Goal: Navigation & Orientation: Understand site structure

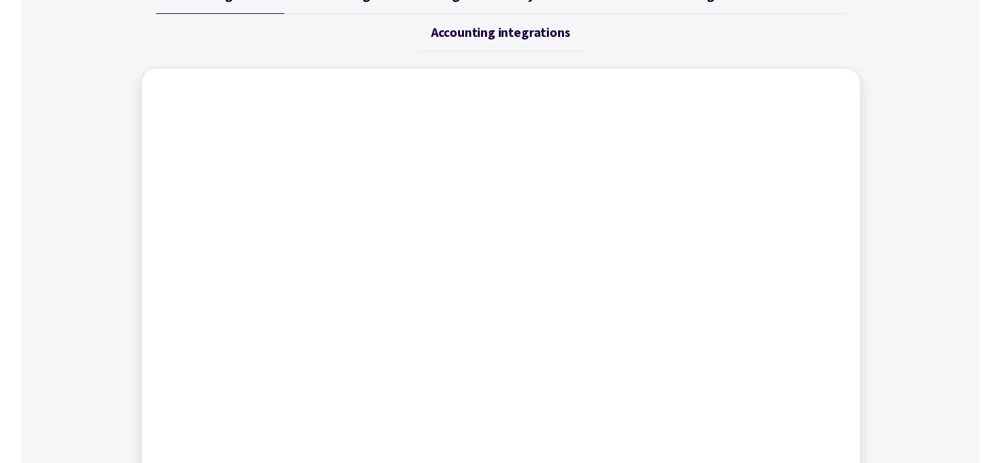
scroll to position [527, 0]
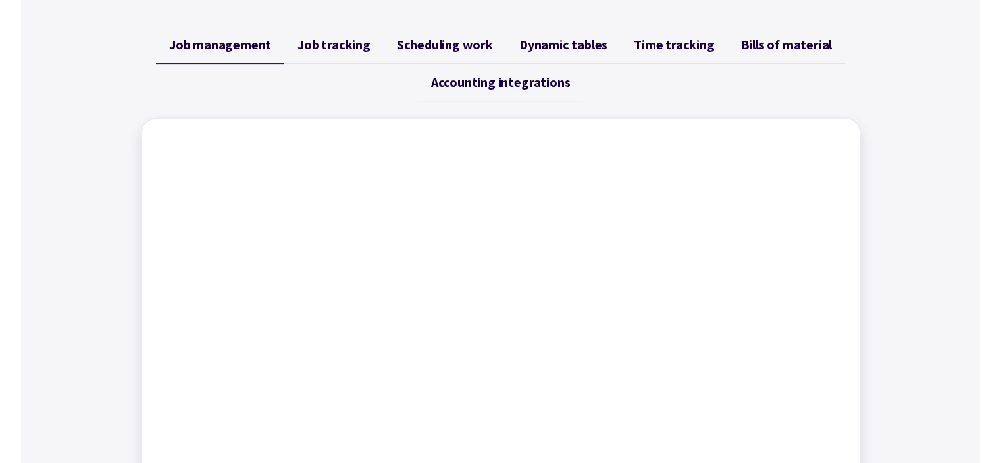
click at [496, 80] on span "Accounting integrations" at bounding box center [500, 82] width 139 height 16
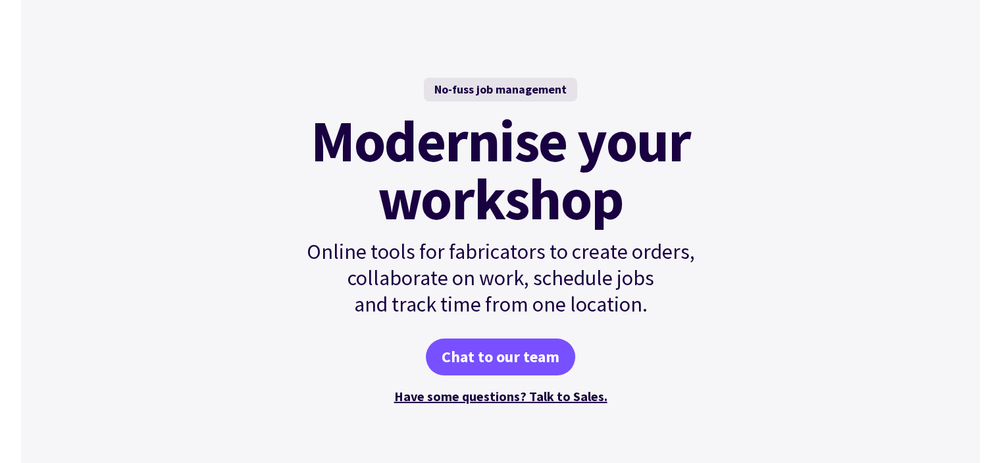
scroll to position [0, 0]
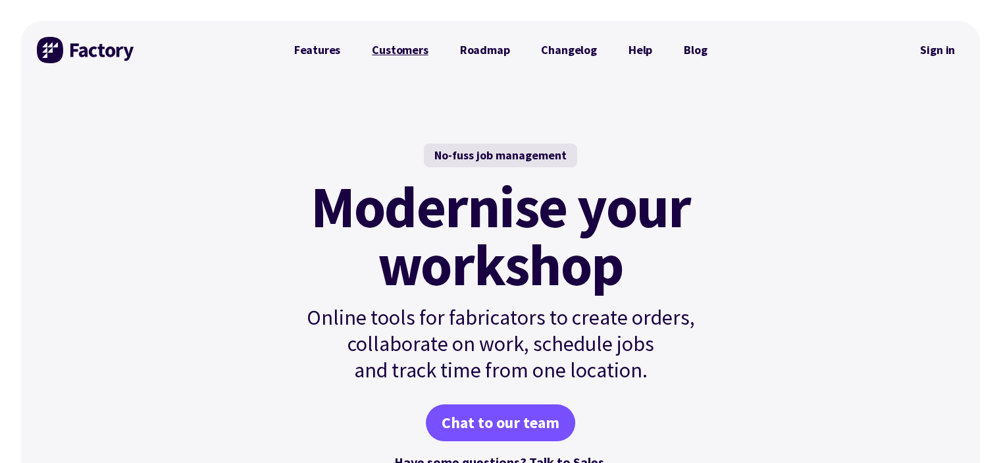
click at [402, 52] on link "Customers" at bounding box center [400, 50] width 88 height 26
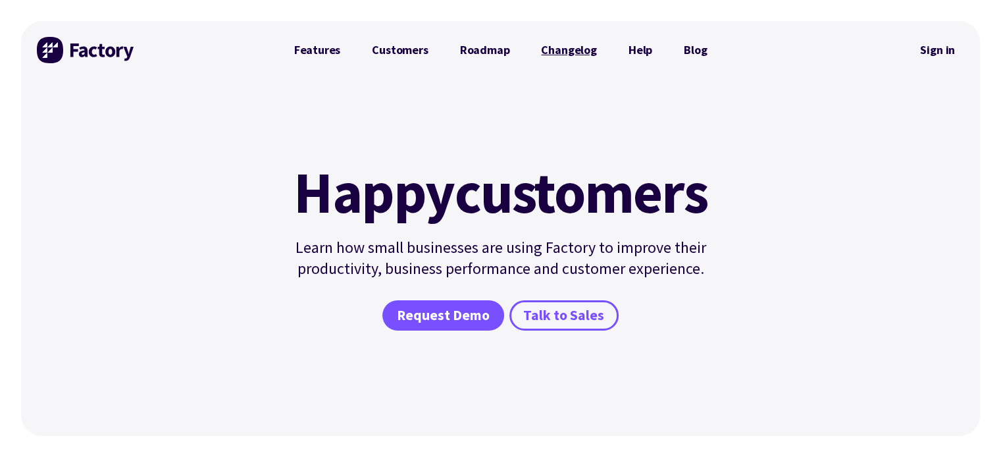
click at [550, 50] on link "Changelog" at bounding box center [568, 50] width 87 height 26
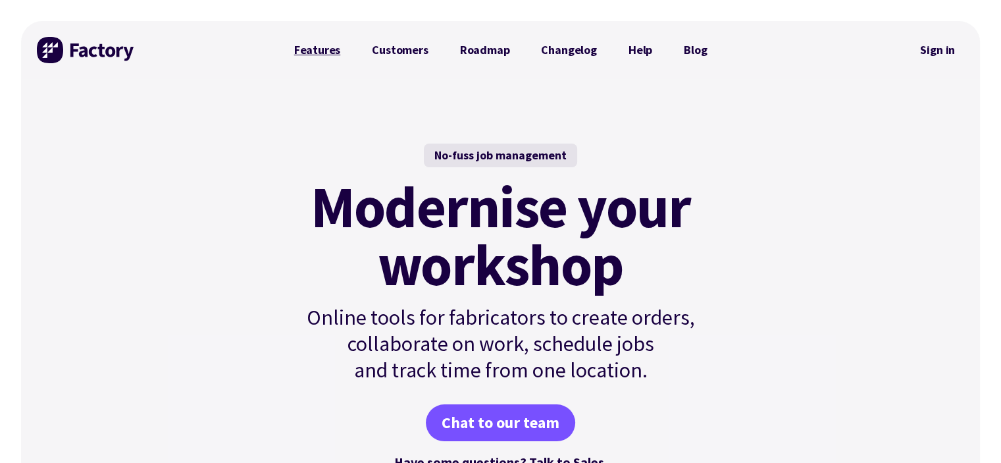
click at [325, 52] on link "Features" at bounding box center [317, 50] width 78 height 26
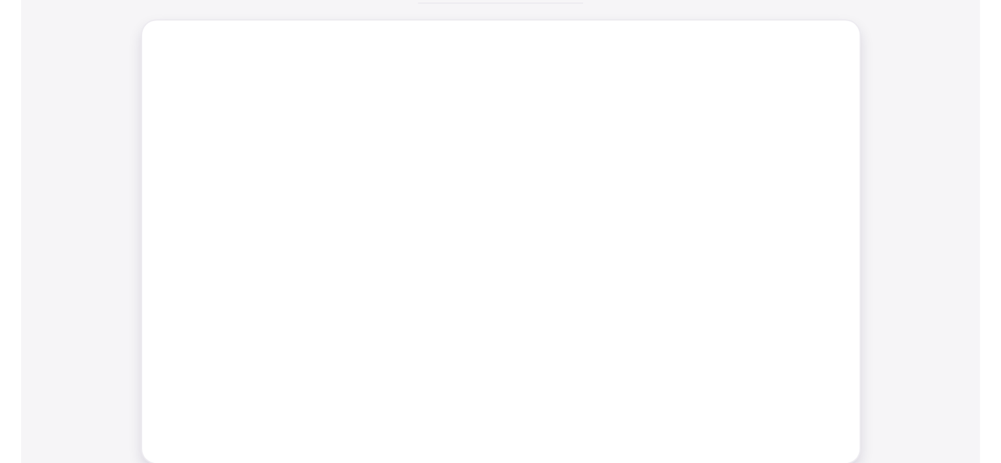
scroll to position [593, 0]
